Goal: Task Accomplishment & Management: Manage account settings

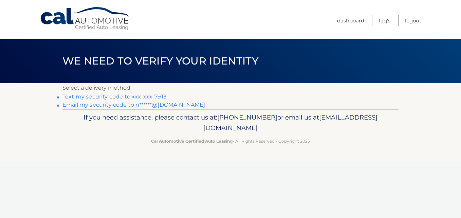
click at [136, 97] on link "Text my security code to xxx-xxx-7913" at bounding box center [114, 96] width 104 height 6
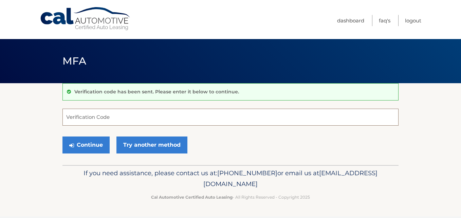
click at [84, 115] on input "Verification Code" at bounding box center [230, 117] width 336 height 17
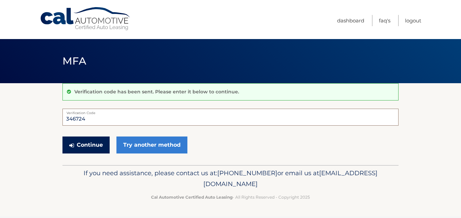
type input "346724"
click at [92, 146] on button "Continue" at bounding box center [85, 144] width 47 height 17
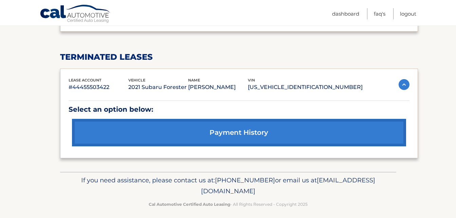
scroll to position [313, 0]
